Goal: Transaction & Acquisition: Obtain resource

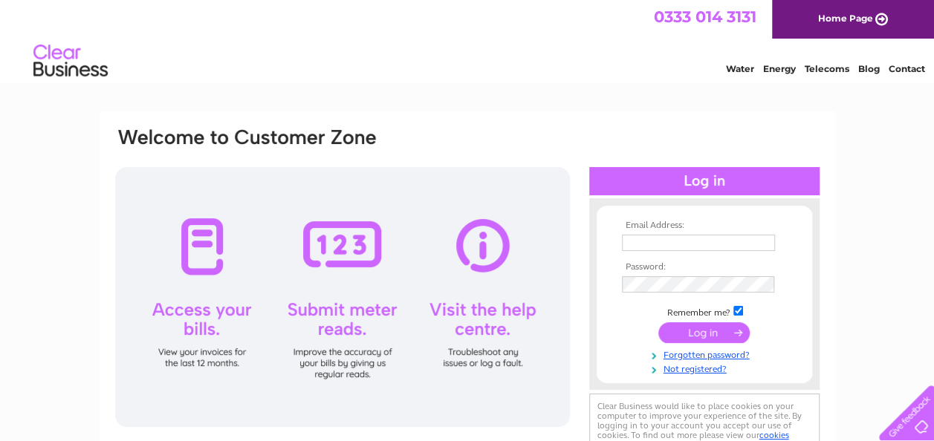
click at [654, 245] on input "text" at bounding box center [698, 243] width 153 height 16
type input "[PERSON_NAME][EMAIL_ADDRESS][PERSON_NAME][DOMAIN_NAME]"
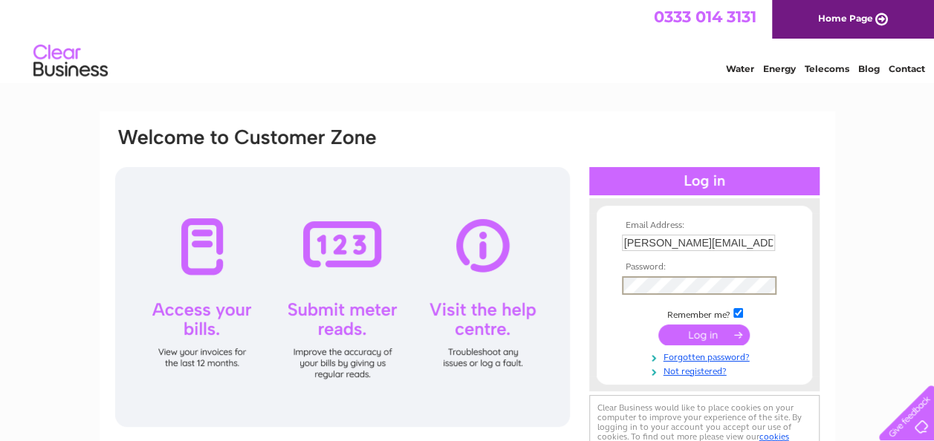
click at [703, 332] on input "submit" at bounding box center [703, 335] width 91 height 21
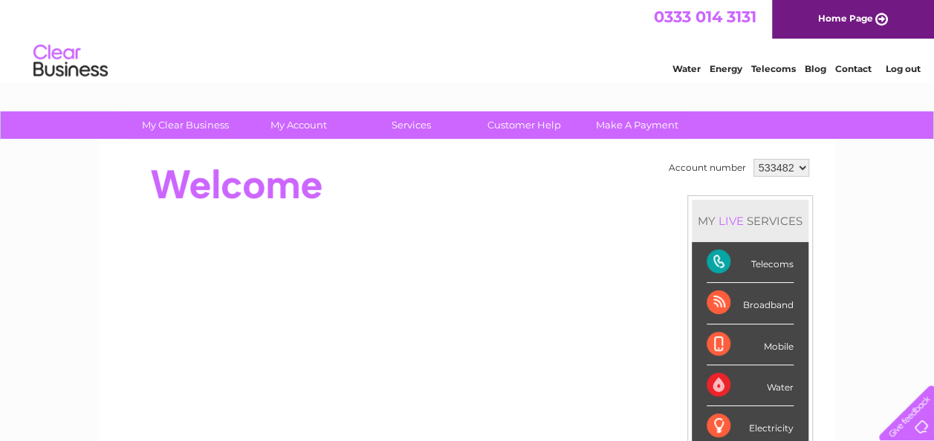
click at [802, 166] on select "533482 533621 534342 534968 535061 541438 541439 541441 544636 554548 561778" at bounding box center [781, 168] width 56 height 18
select select "554548"
click at [753, 159] on select "533482 533621 534342 534968 535061 541438 541439 541441 544636 554548 561778" at bounding box center [781, 168] width 56 height 18
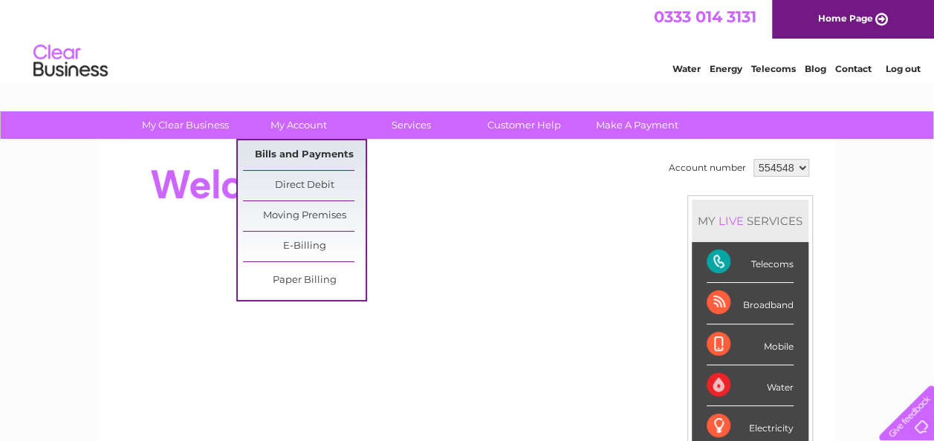
click at [294, 152] on link "Bills and Payments" at bounding box center [304, 155] width 123 height 30
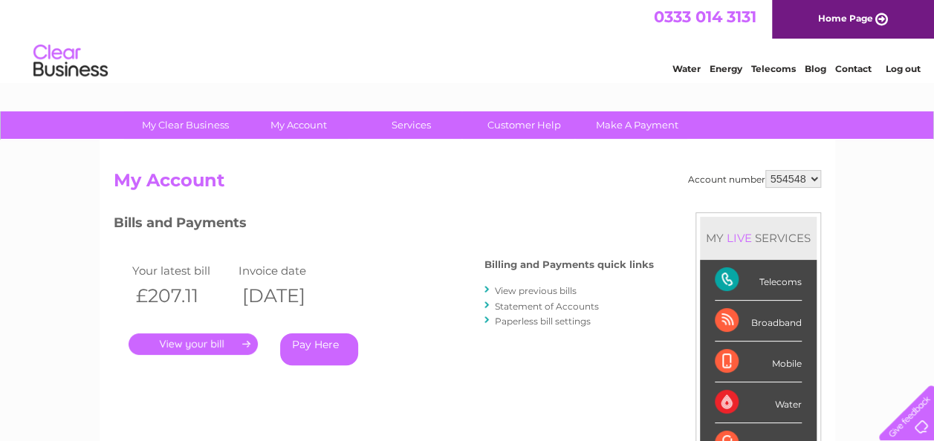
click at [217, 347] on link "." at bounding box center [192, 344] width 129 height 22
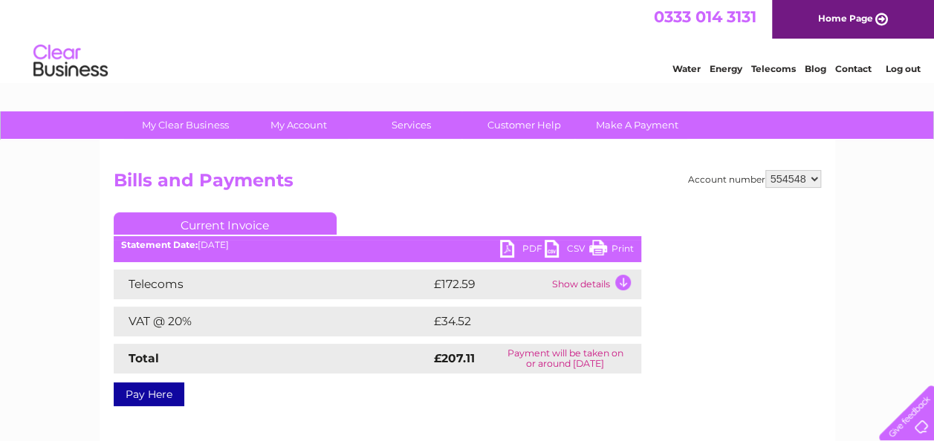
click at [536, 247] on link "PDF" at bounding box center [522, 251] width 45 height 22
click at [813, 177] on select "533482 533621 534342 534968 535061 541438 541439 541441 544636 554548 561778" at bounding box center [793, 179] width 56 height 18
select select "541439"
click at [765, 170] on select "533482 533621 534342 534968 535061 541438 541439 541441 544636 554548 561778" at bounding box center [793, 179] width 56 height 18
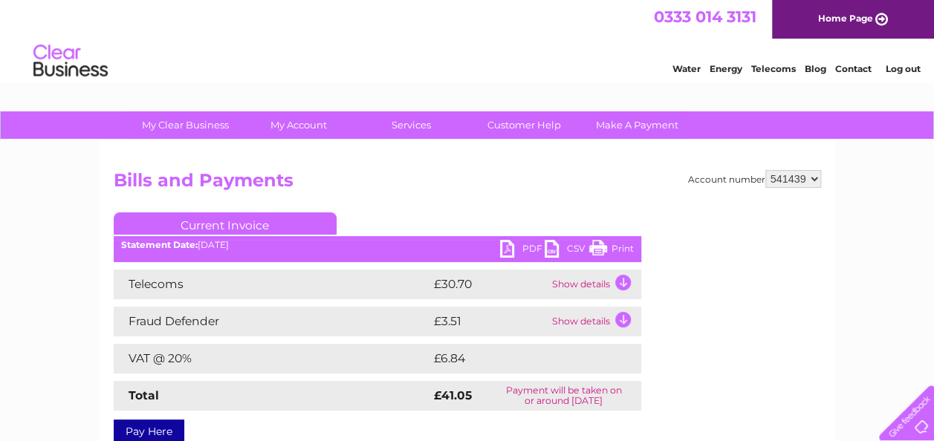
click at [527, 250] on link "PDF" at bounding box center [522, 251] width 45 height 22
click at [814, 178] on select "533482 533621 534342 534968 535061 541438 541439 541441 544636 554548 561778" at bounding box center [793, 179] width 56 height 18
click at [765, 170] on select "533482 533621 534342 534968 535061 541438 541439 541441 544636 554548 561778" at bounding box center [793, 179] width 56 height 18
click at [530, 247] on link "PDF" at bounding box center [522, 251] width 45 height 22
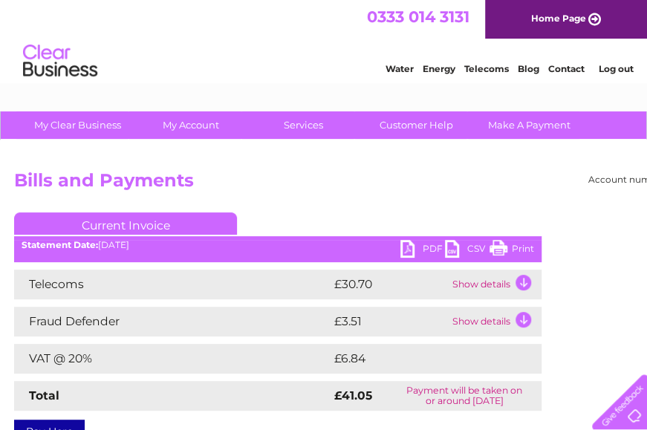
click at [527, 248] on link "Print" at bounding box center [511, 251] width 45 height 22
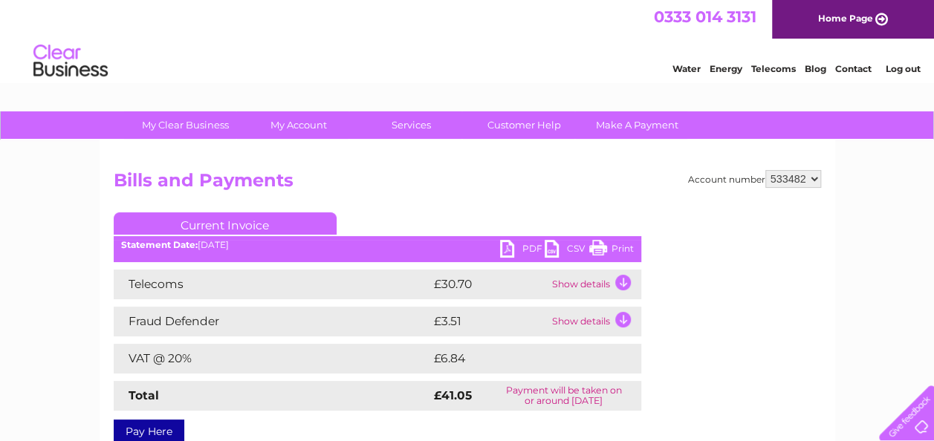
click at [813, 177] on select "533482 533621 534342 534968 535061 541438 541439 541441 544636 554548 561778" at bounding box center [793, 179] width 56 height 18
click at [765, 170] on select "533482 533621 534342 534968 535061 541438 541439 541441 544636 554548 561778" at bounding box center [793, 179] width 56 height 18
click at [531, 250] on link "PDF" at bounding box center [522, 251] width 45 height 22
click at [816, 178] on select "533482 533621 534342 534968 535061 541438 541439 541441 544636 554548 561778" at bounding box center [793, 179] width 56 height 18
select select "533482"
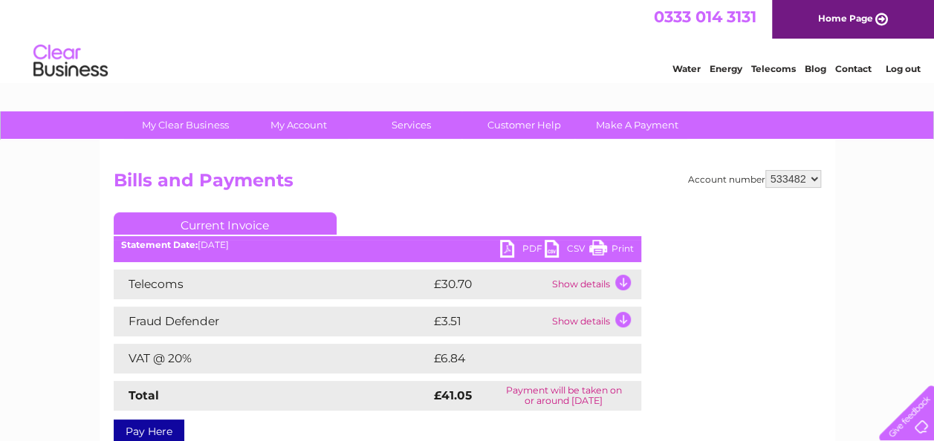
click at [765, 170] on select "533482 533621 534342 534968 535061 541438 541439 541441 544636 554548 561778" at bounding box center [793, 179] width 56 height 18
click at [530, 249] on link "PDF" at bounding box center [522, 251] width 45 height 22
click at [815, 177] on select "533482 533621 534342 534968 535061 541438 541439 541441 544636 554548 561778" at bounding box center [793, 179] width 56 height 18
select select "554548"
click at [765, 170] on select "533482 533621 534342 534968 535061 541438 541439 541441 544636 554548 561778" at bounding box center [793, 179] width 56 height 18
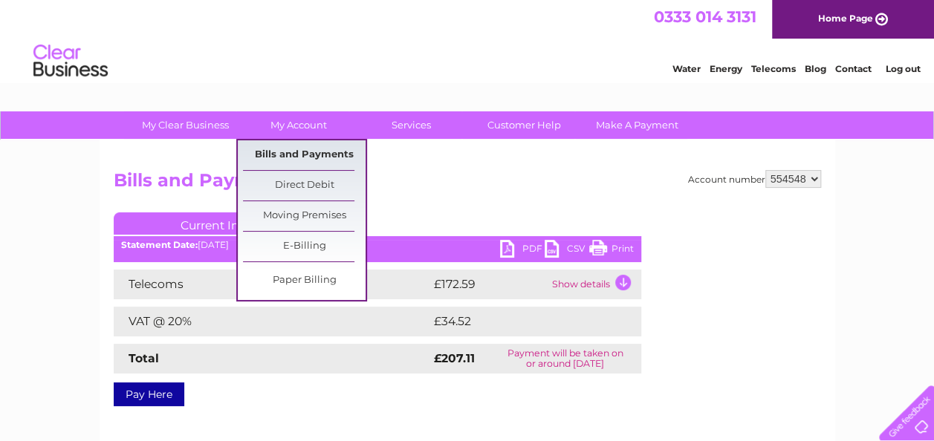
click at [306, 151] on link "Bills and Payments" at bounding box center [304, 155] width 123 height 30
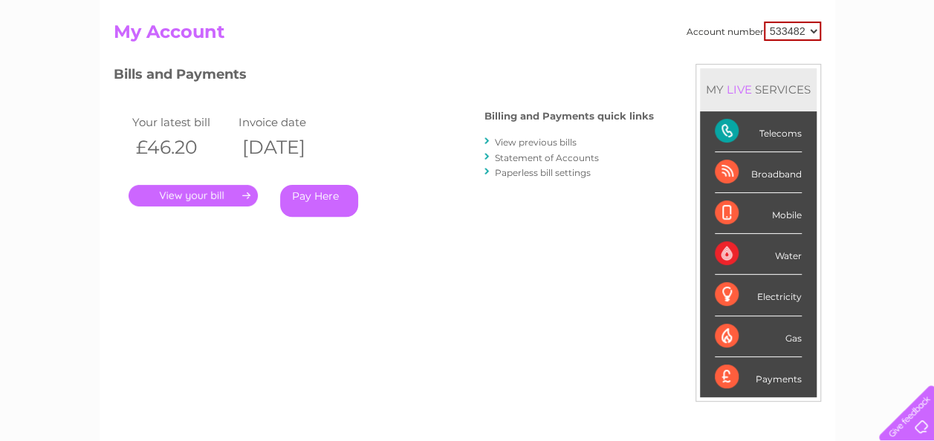
scroll to position [74, 0]
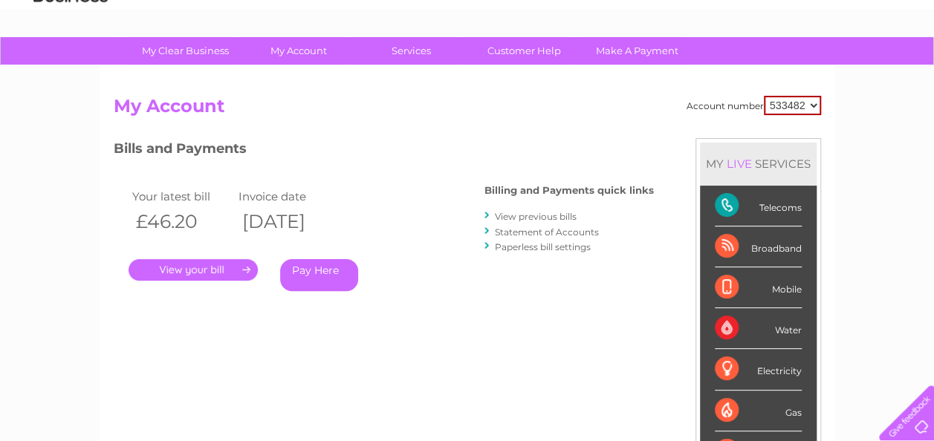
click at [524, 217] on link "View previous bills" at bounding box center [536, 216] width 82 height 11
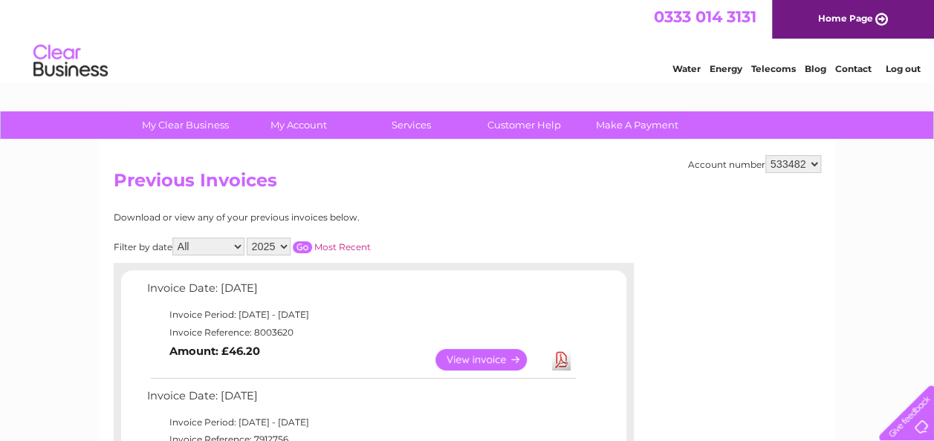
click at [813, 163] on select "533482 533621 534342 534968 535061 541438 541439 541441 544636 554548 561778" at bounding box center [793, 164] width 56 height 18
select select "554548"
click at [765, 155] on select "533482 533621 534342 534968 535061 541438 541439 541441 544636 554548 561778" at bounding box center [793, 164] width 56 height 18
